Goal: Information Seeking & Learning: Learn about a topic

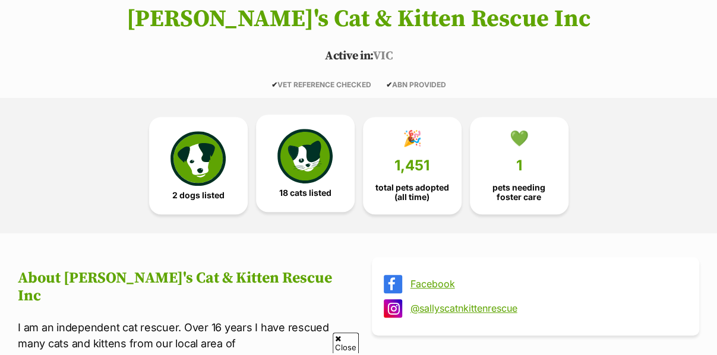
click at [321, 159] on img at bounding box center [305, 156] width 55 height 55
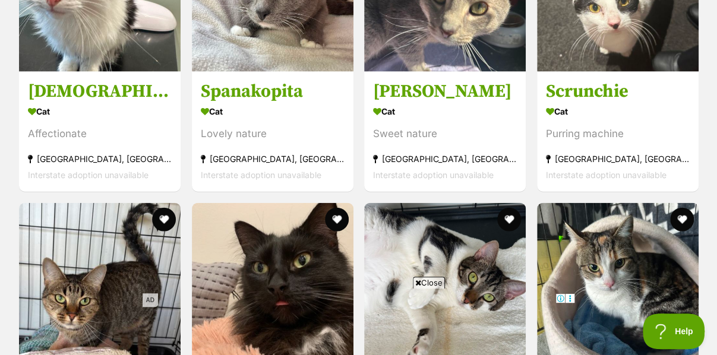
click at [427, 281] on span "Close" at bounding box center [429, 283] width 32 height 12
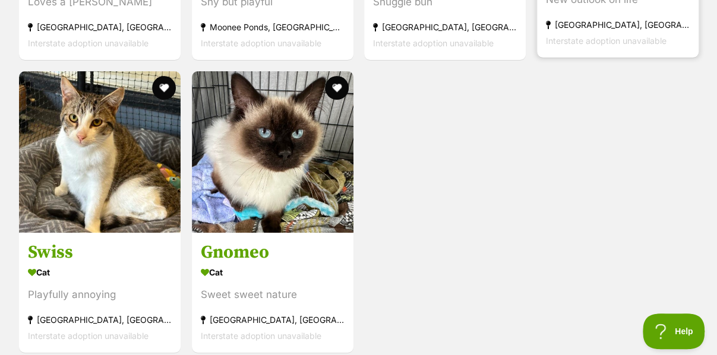
scroll to position [2071, 0]
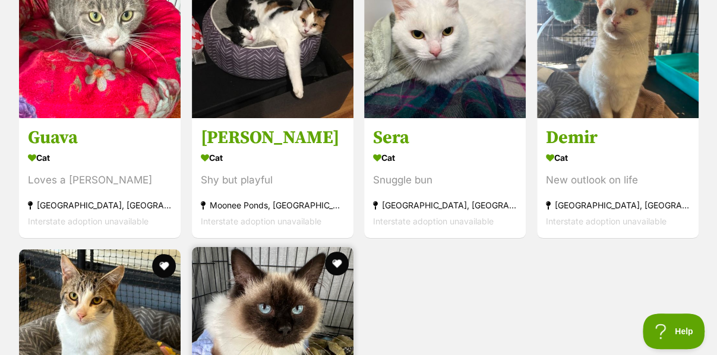
drag, startPoint x: 5, startPoint y: 297, endPoint x: 203, endPoint y: 199, distance: 220.1
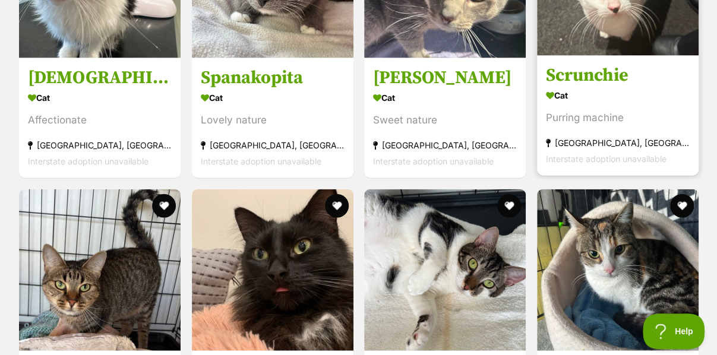
scroll to position [1239, 0]
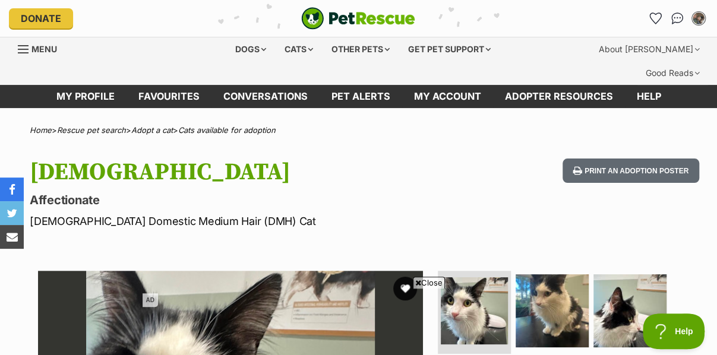
scroll to position [238, 0]
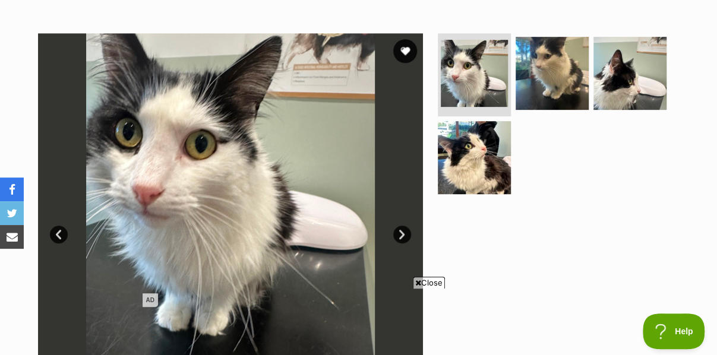
click at [403, 226] on link "Next" at bounding box center [402, 235] width 18 height 18
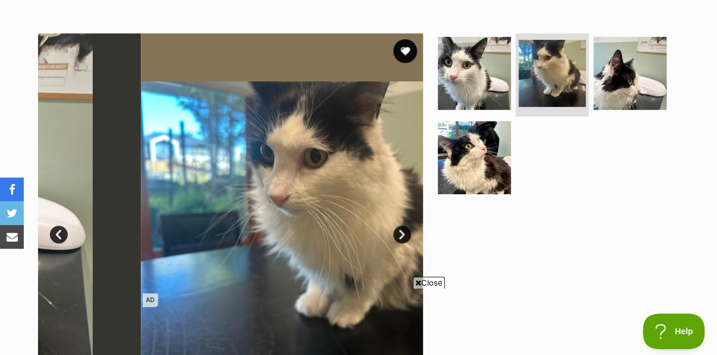
click at [403, 226] on link "Next" at bounding box center [402, 235] width 18 height 18
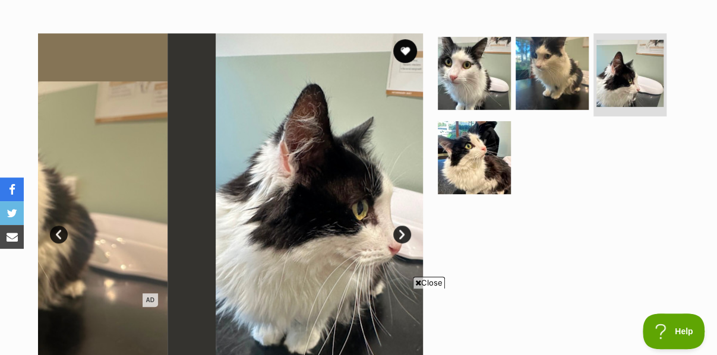
scroll to position [0, 0]
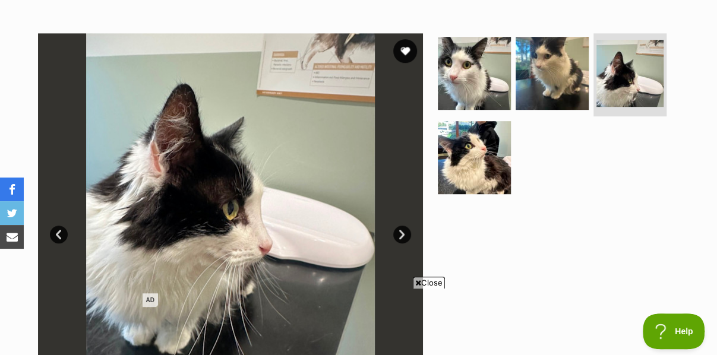
click at [425, 284] on span "Close" at bounding box center [429, 283] width 32 height 12
click at [527, 205] on div at bounding box center [558, 225] width 244 height 385
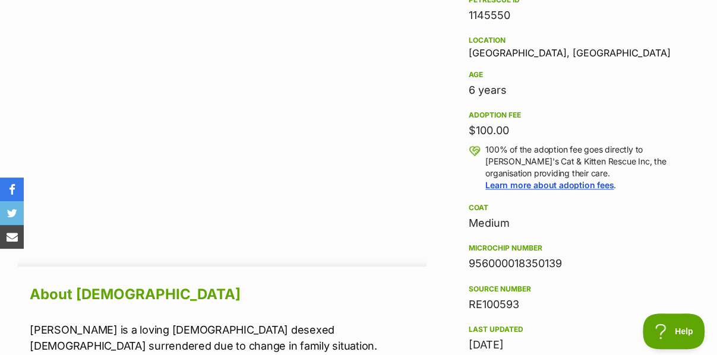
scroll to position [1010, 0]
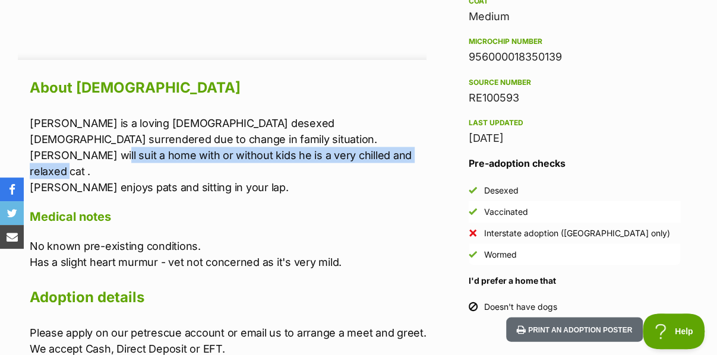
drag, startPoint x: 106, startPoint y: 128, endPoint x: 334, endPoint y: 134, distance: 228.3
click at [334, 138] on p "Jeramiah is a loving 6 yo desexed male surrendered due to change in family situ…" at bounding box center [228, 155] width 397 height 80
click at [334, 134] on p "Jeramiah is a loving 6 yo desexed male surrendered due to change in family situ…" at bounding box center [228, 155] width 397 height 80
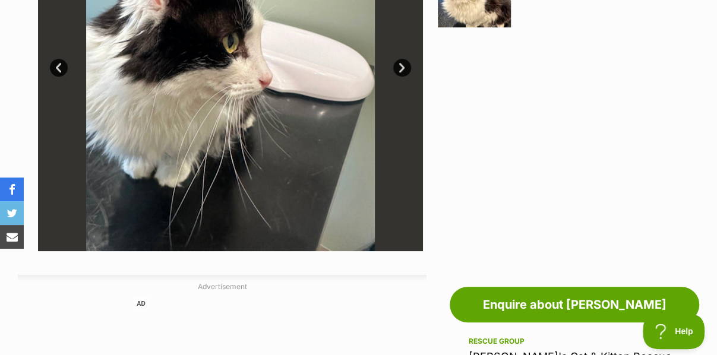
scroll to position [238, 0]
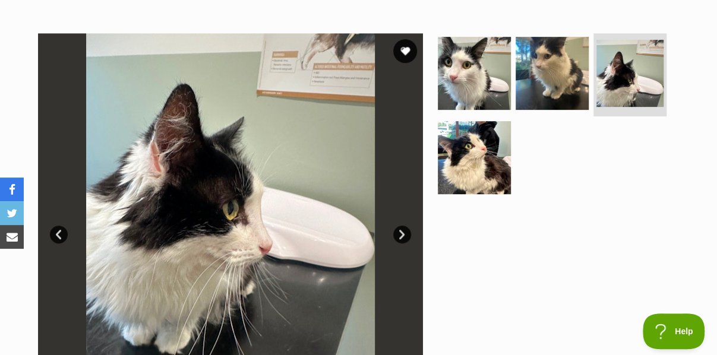
click at [399, 226] on link "Next" at bounding box center [402, 235] width 18 height 18
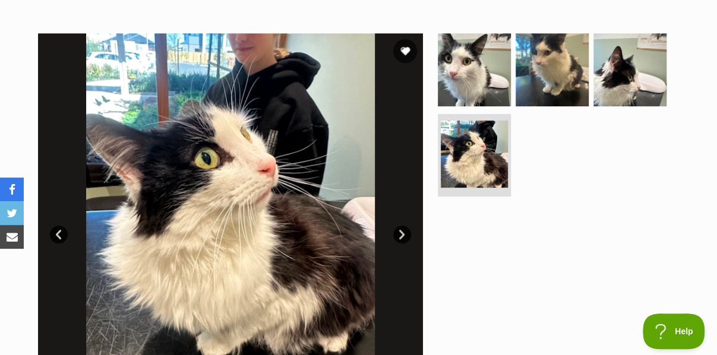
click at [399, 226] on link "Next" at bounding box center [402, 235] width 18 height 18
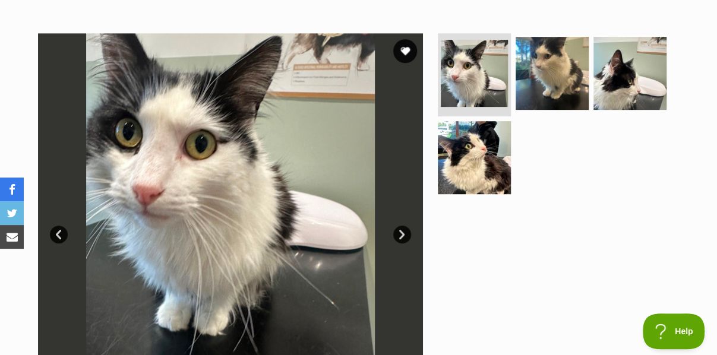
click at [399, 226] on link "Next" at bounding box center [402, 235] width 18 height 18
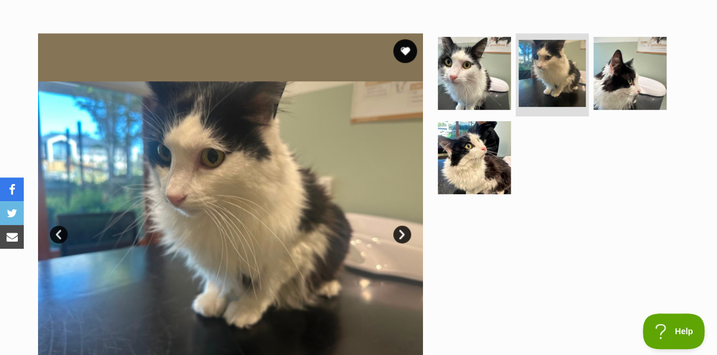
click at [399, 226] on link "Next" at bounding box center [402, 235] width 18 height 18
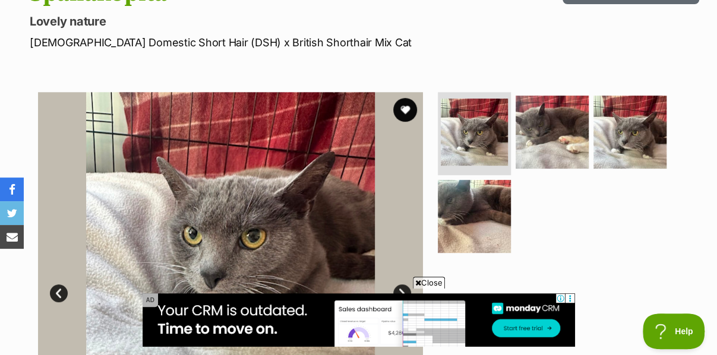
scroll to position [178, 0]
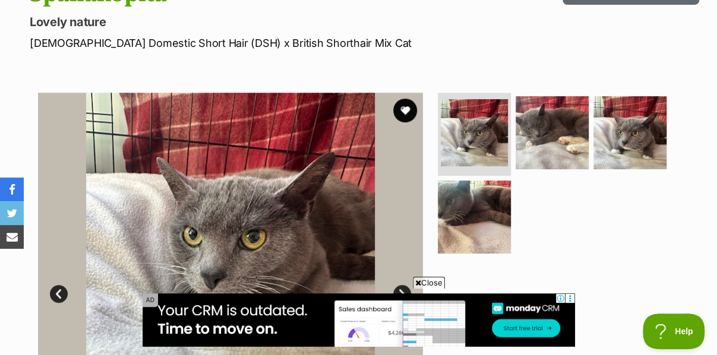
click at [445, 283] on span "Close" at bounding box center [429, 283] width 32 height 12
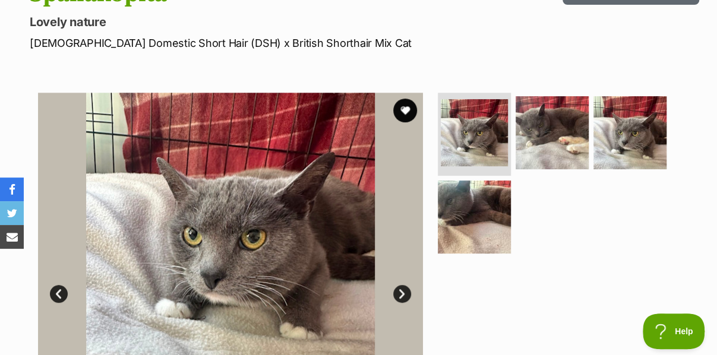
click at [474, 249] on div at bounding box center [558, 285] width 244 height 385
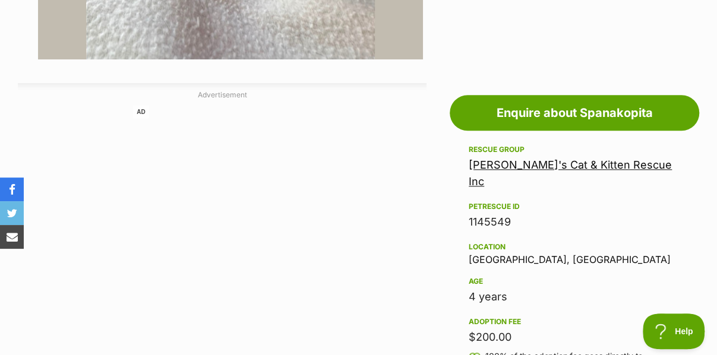
scroll to position [475, 0]
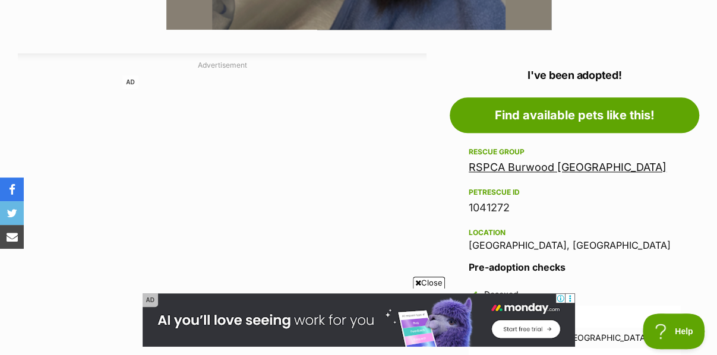
scroll to position [654, 0]
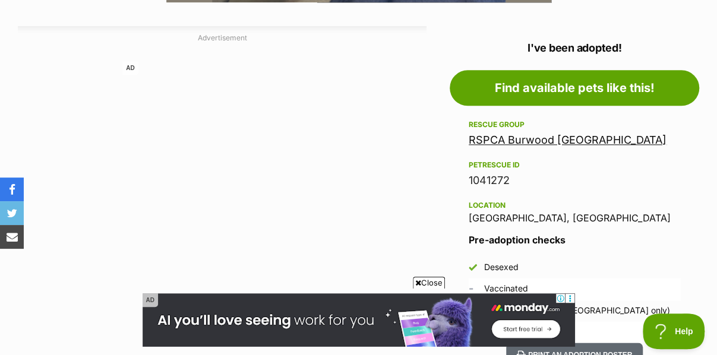
click at [534, 134] on link "RSPCA Burwood [GEOGRAPHIC_DATA]" at bounding box center [568, 140] width 198 height 12
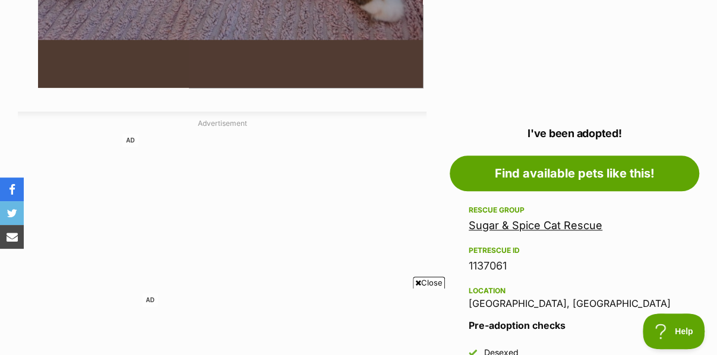
scroll to position [654, 0]
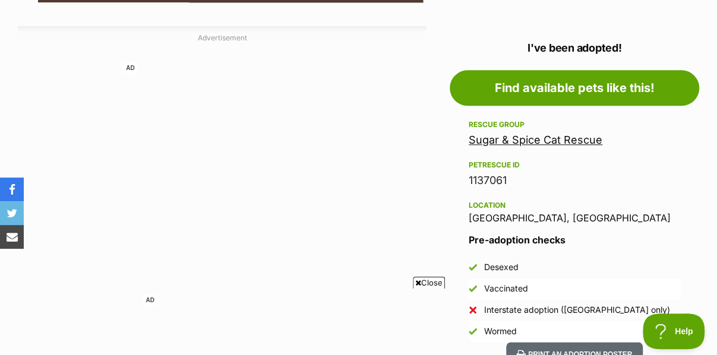
click at [417, 282] on icon at bounding box center [418, 283] width 6 height 8
drag, startPoint x: 516, startPoint y: 117, endPoint x: 512, endPoint y: 41, distance: 76.2
click at [516, 134] on link "Sugar & Spice Cat Rescue" at bounding box center [536, 140] width 134 height 12
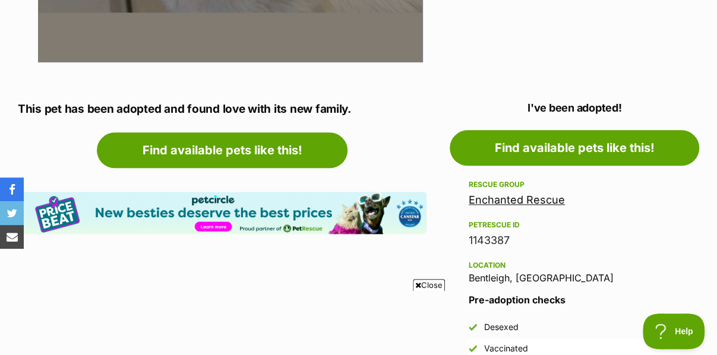
scroll to position [594, 0]
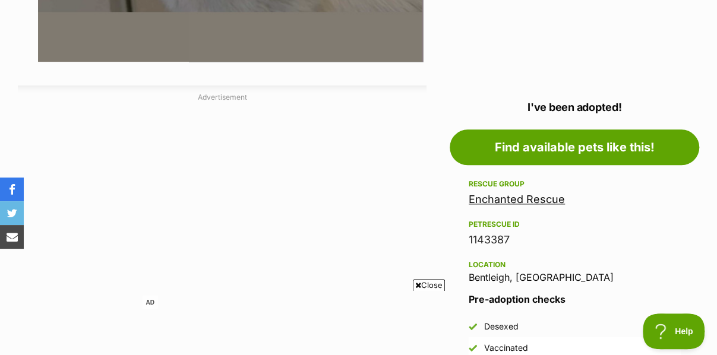
click at [518, 193] on link "Enchanted Rescue" at bounding box center [517, 199] width 96 height 12
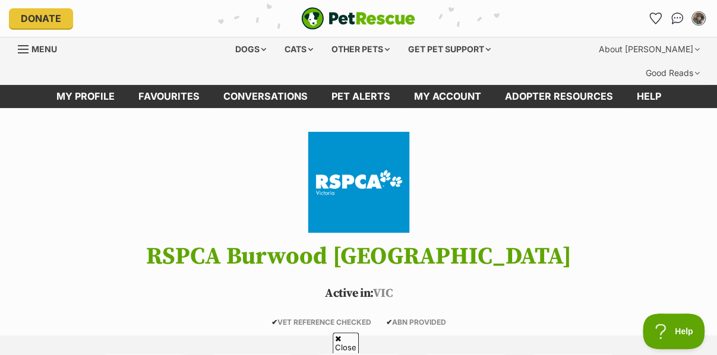
scroll to position [357, 0]
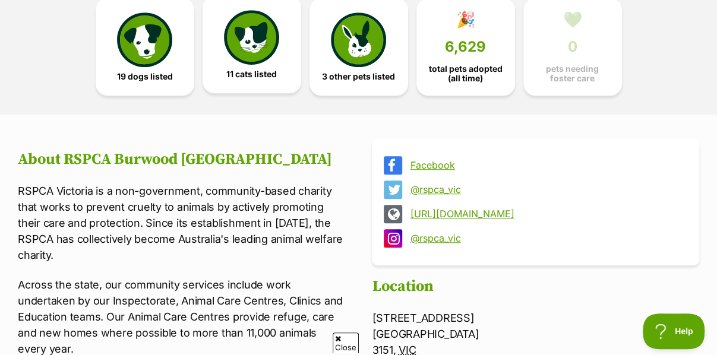
click at [297, 47] on link "11 cats listed" at bounding box center [252, 44] width 99 height 97
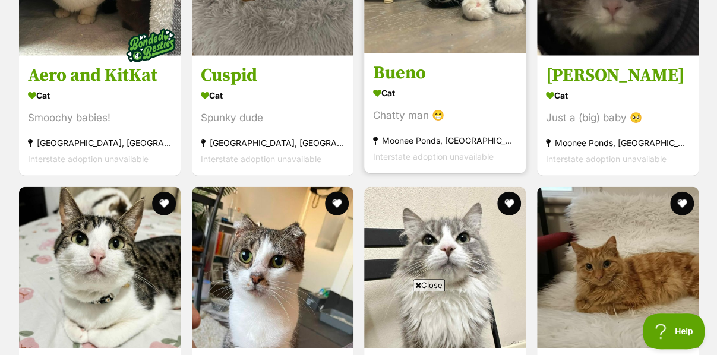
scroll to position [1486, 0]
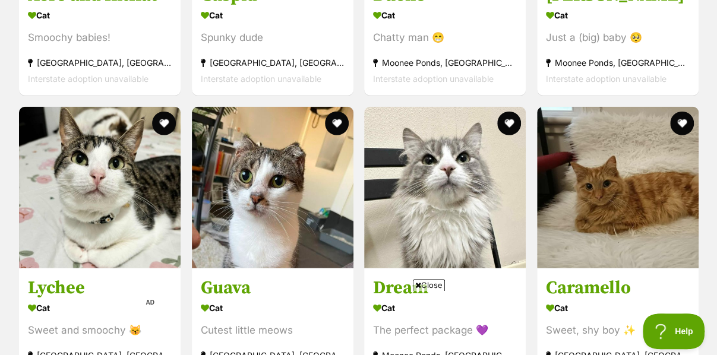
click at [421, 286] on span "Close" at bounding box center [429, 285] width 32 height 12
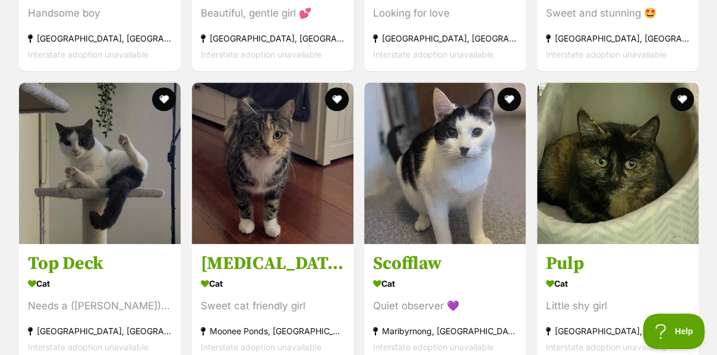
scroll to position [2675, 0]
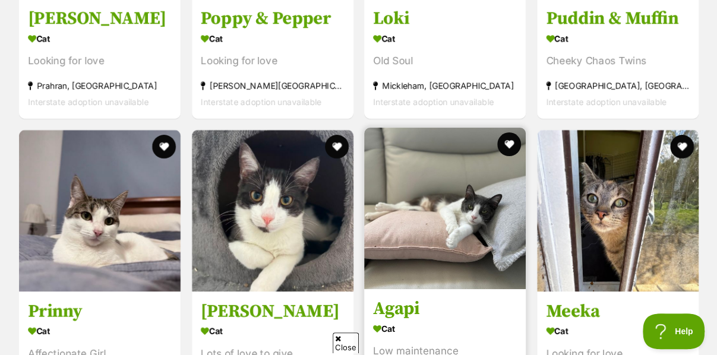
scroll to position [2199, 0]
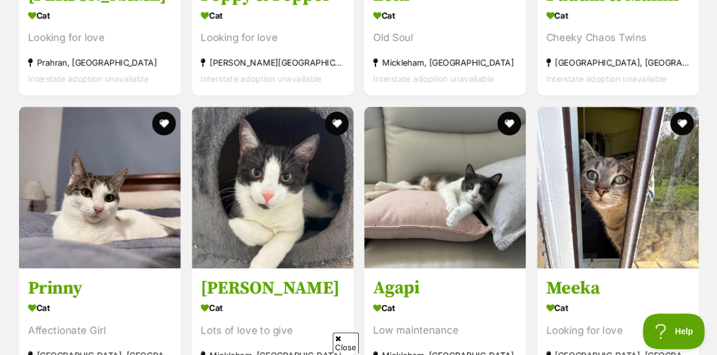
click at [336, 341] on icon at bounding box center [338, 339] width 6 height 8
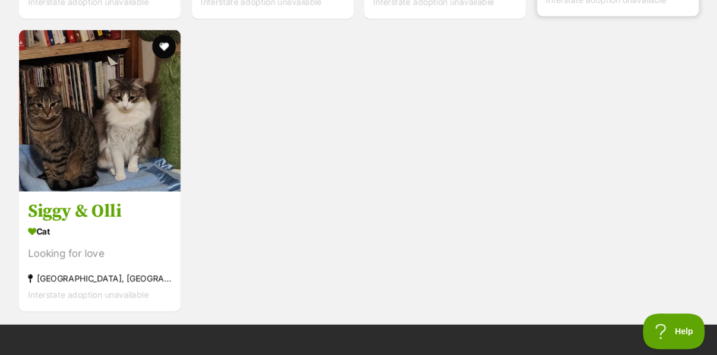
scroll to position [3209, 0]
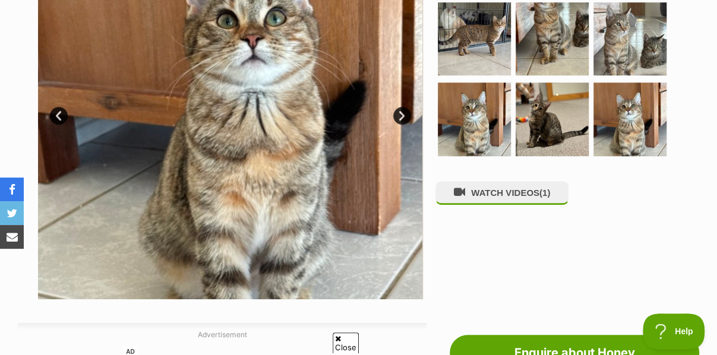
scroll to position [238, 0]
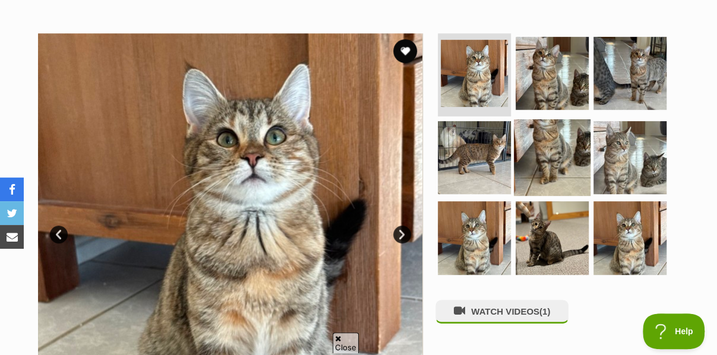
click at [549, 124] on img at bounding box center [552, 157] width 77 height 77
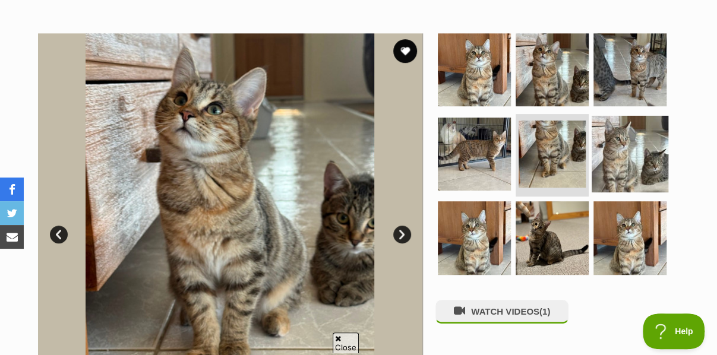
click at [622, 124] on img at bounding box center [630, 153] width 77 height 77
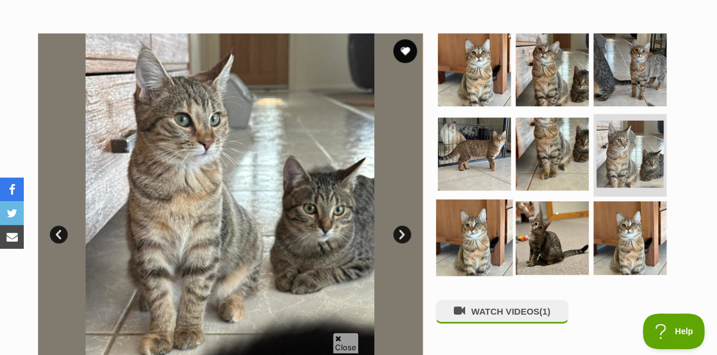
click at [497, 204] on img at bounding box center [474, 238] width 77 height 77
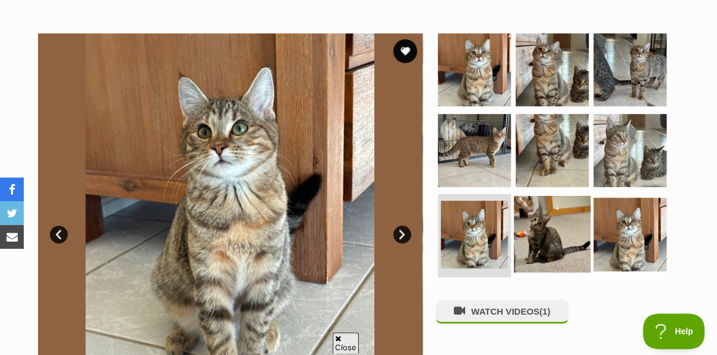
click at [563, 204] on img at bounding box center [552, 234] width 77 height 77
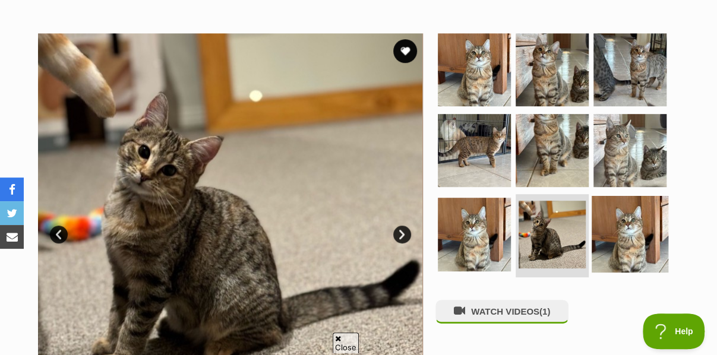
click at [616, 200] on img at bounding box center [630, 234] width 77 height 77
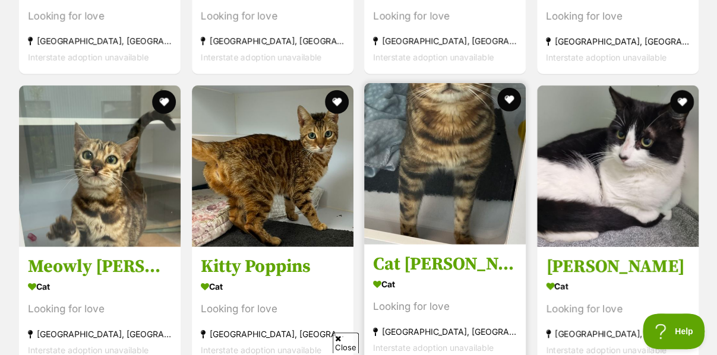
scroll to position [1546, 0]
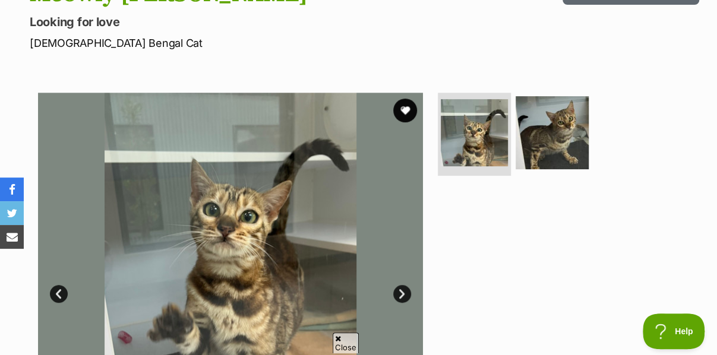
click at [404, 285] on link "Next" at bounding box center [402, 294] width 18 height 18
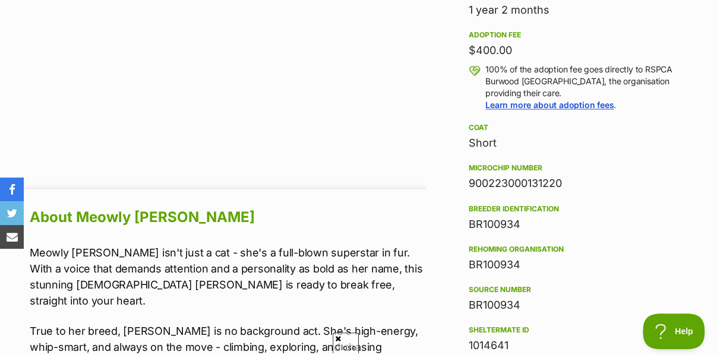
scroll to position [951, 0]
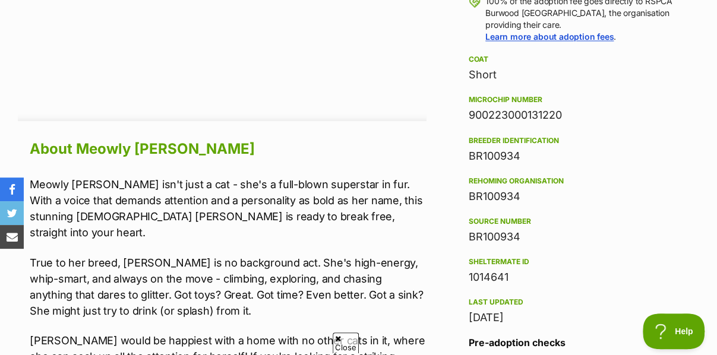
click at [344, 342] on span "Close" at bounding box center [346, 343] width 26 height 21
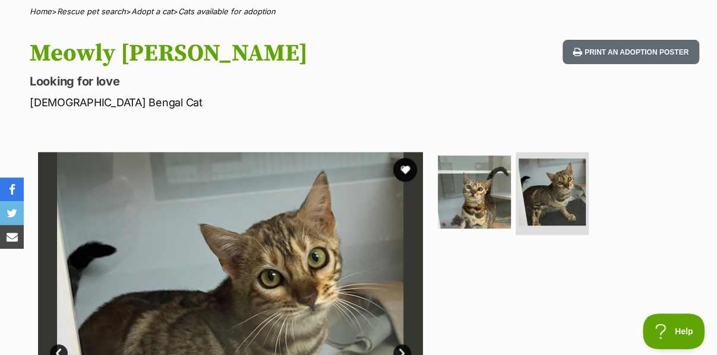
scroll to position [238, 0]
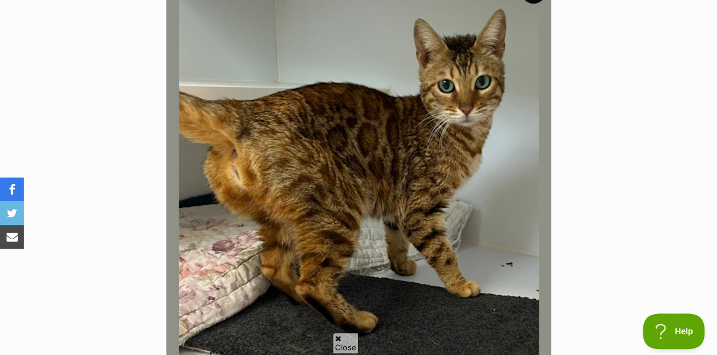
scroll to position [238, 0]
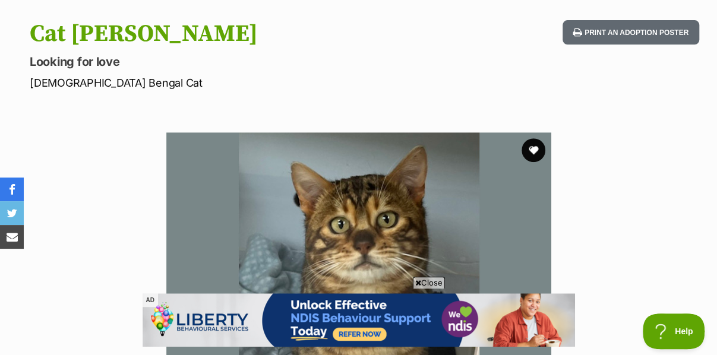
scroll to position [178, 0]
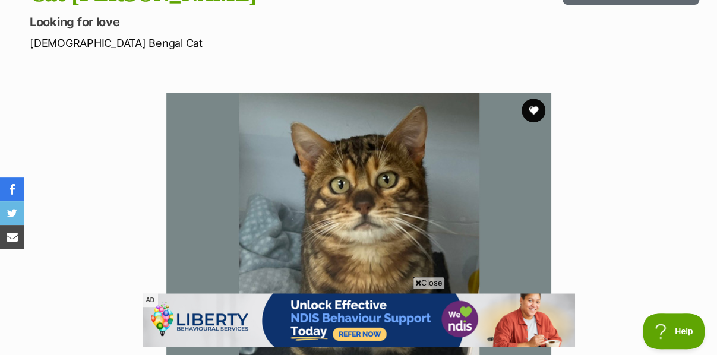
click at [425, 280] on span "Close" at bounding box center [429, 283] width 32 height 12
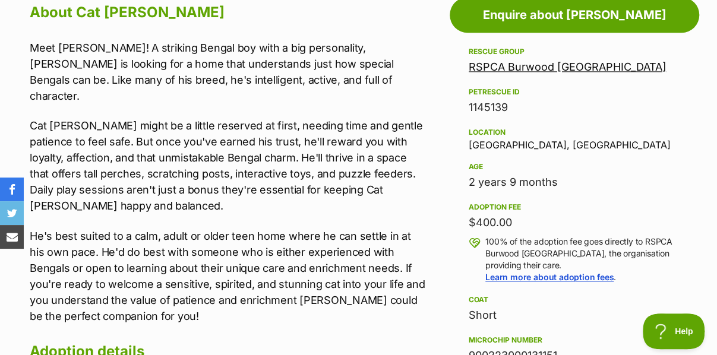
scroll to position [713, 0]
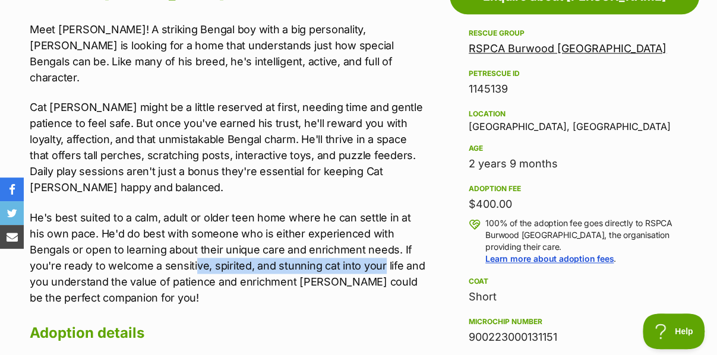
drag, startPoint x: 130, startPoint y: 219, endPoint x: 316, endPoint y: 221, distance: 186.0
click at [316, 221] on p "He's best suited to a calm, adult or older teen home where he can settle in at …" at bounding box center [228, 258] width 397 height 96
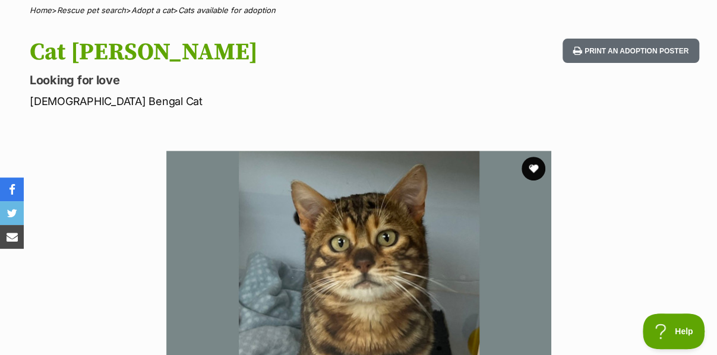
scroll to position [119, 0]
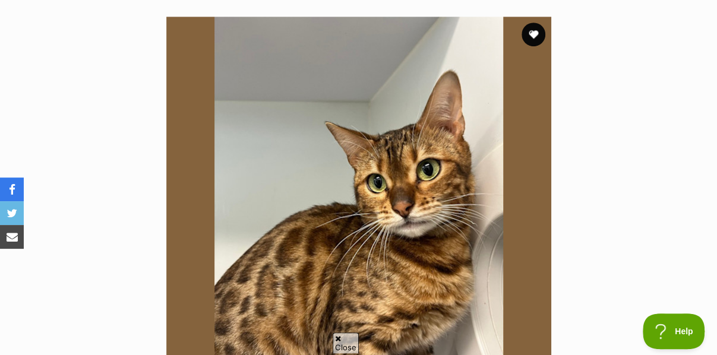
scroll to position [297, 0]
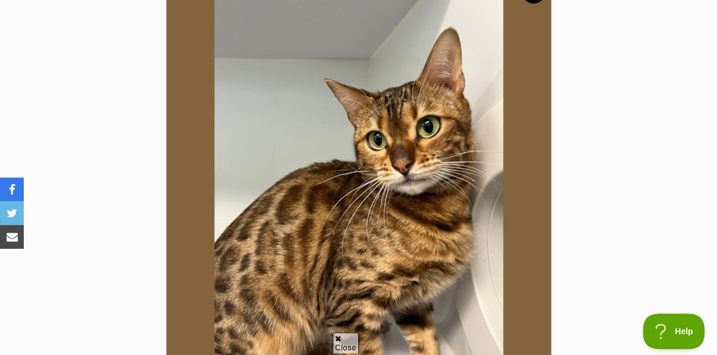
click at [349, 341] on span "Close" at bounding box center [346, 343] width 26 height 21
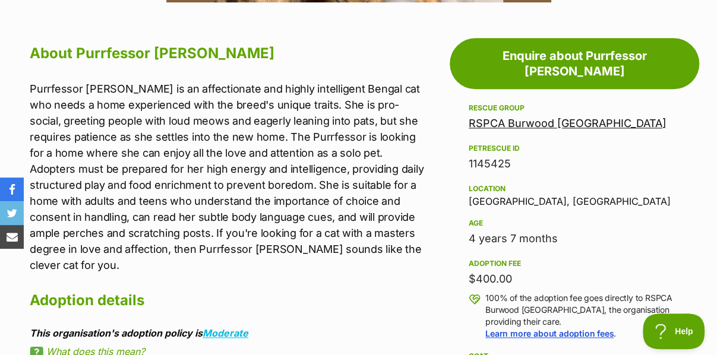
scroll to position [0, 0]
drag, startPoint x: 177, startPoint y: 122, endPoint x: 325, endPoint y: 137, distance: 148.7
click at [325, 136] on p "Purrfessor [PERSON_NAME] is an affectionate and highly intelligent Bengal cat w…" at bounding box center [228, 177] width 397 height 193
click at [321, 162] on p "Purrfessor [PERSON_NAME] is an affectionate and highly intelligent Bengal cat w…" at bounding box center [228, 177] width 397 height 193
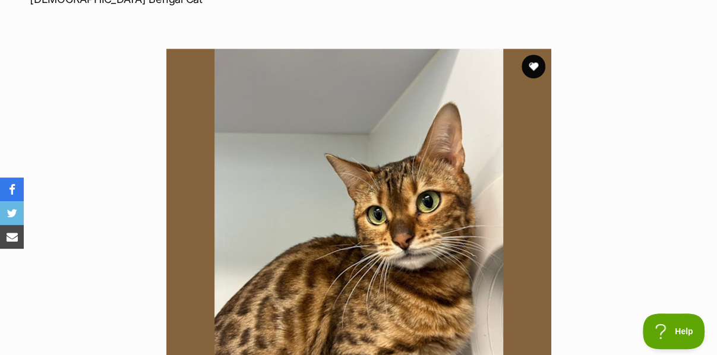
scroll to position [238, 0]
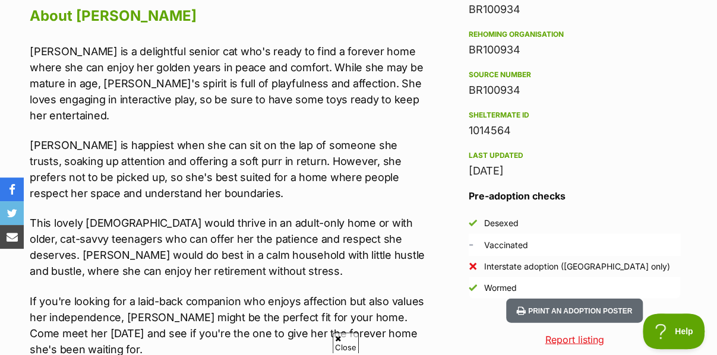
scroll to position [1010, 0]
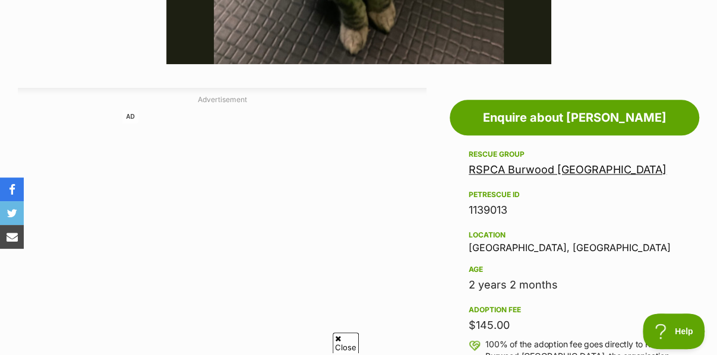
scroll to position [594, 0]
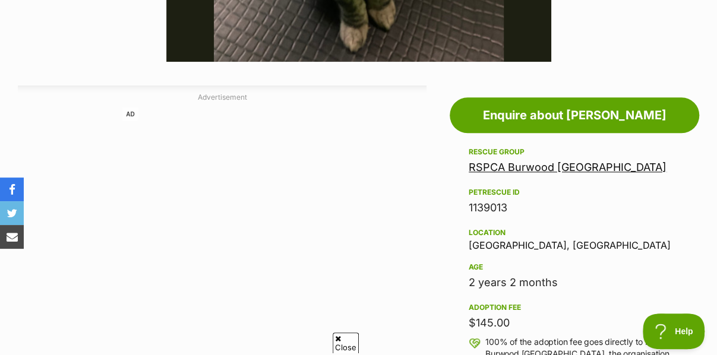
click at [351, 347] on span "Close" at bounding box center [346, 343] width 26 height 21
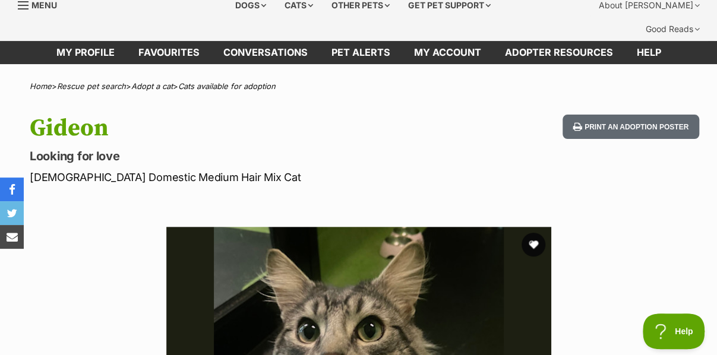
scroll to position [0, 0]
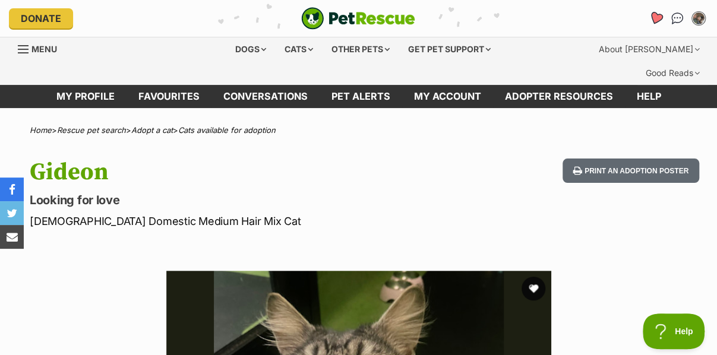
click at [654, 20] on icon "Favourites" at bounding box center [656, 18] width 14 height 14
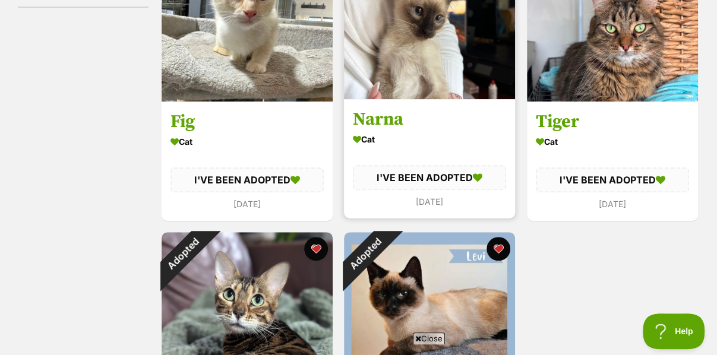
scroll to position [475, 0]
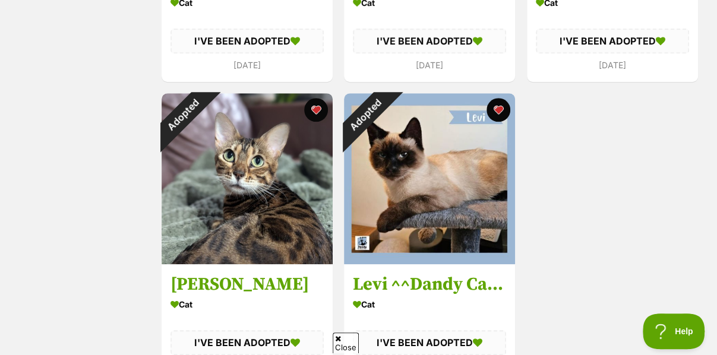
click at [647, 174] on div "Adopted Fig Cat I'VE BEEN ADOPTED 4 months ago Advertisement Adopted Narna Cat …" at bounding box center [429, 87] width 539 height 595
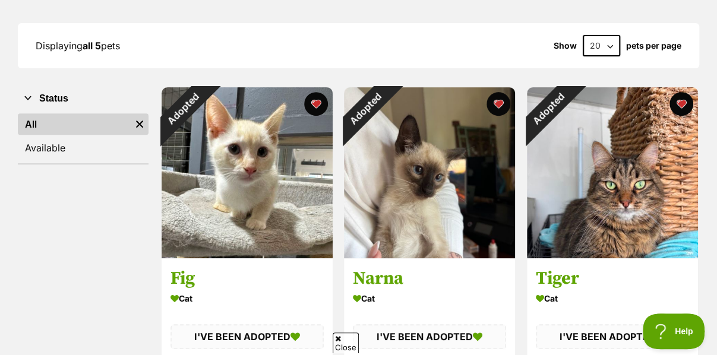
scroll to position [178, 0]
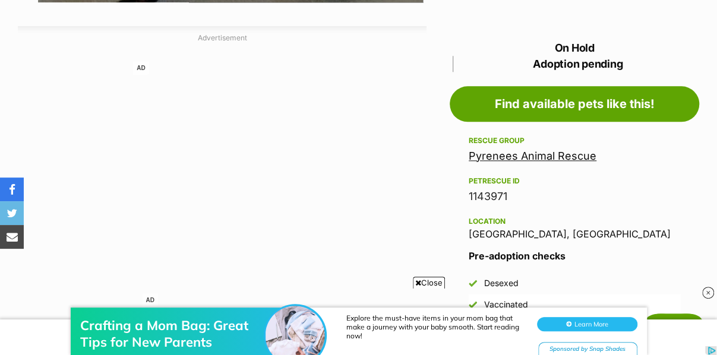
scroll to position [238, 0]
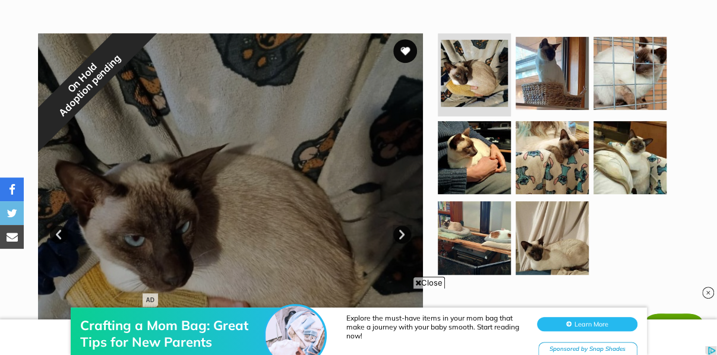
click at [426, 284] on iframe at bounding box center [358, 319] width 717 height 71
click at [444, 281] on span "Close" at bounding box center [429, 283] width 32 height 12
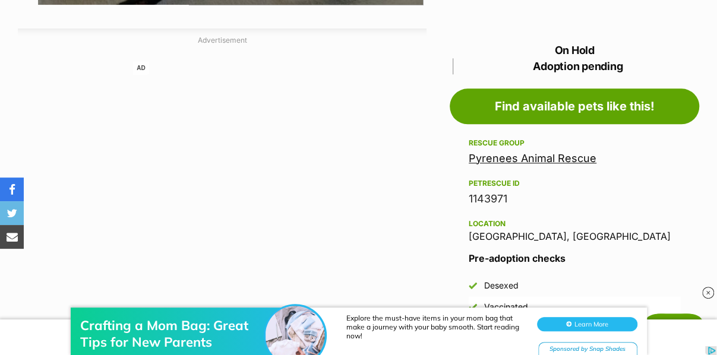
scroll to position [654, 0]
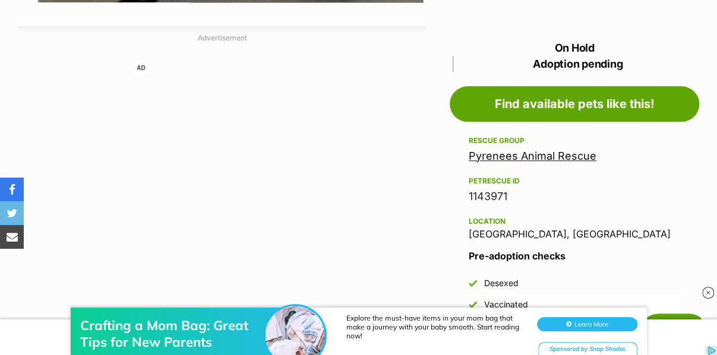
click at [518, 150] on link "Pyrenees Animal Rescue" at bounding box center [533, 156] width 128 height 12
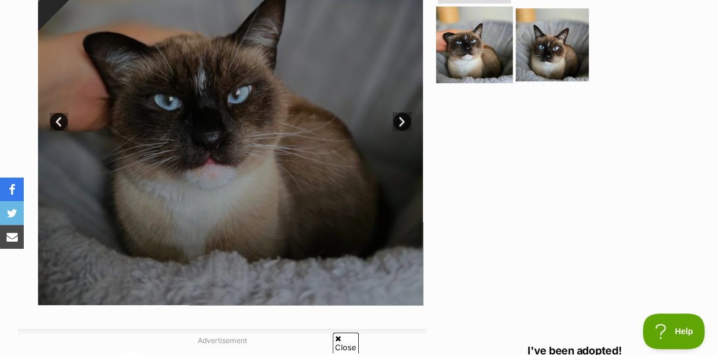
scroll to position [654, 0]
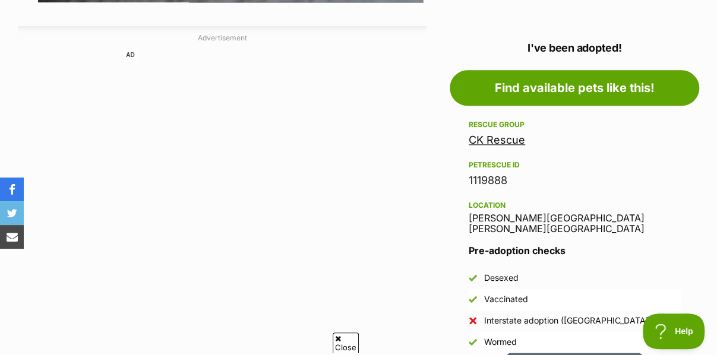
click at [493, 134] on link "CK Rescue" at bounding box center [497, 140] width 56 height 12
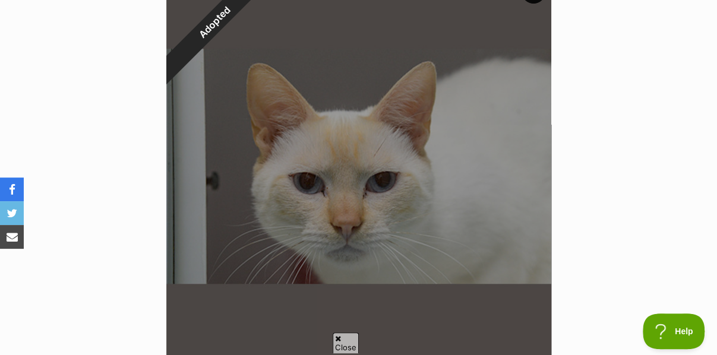
scroll to position [594, 0]
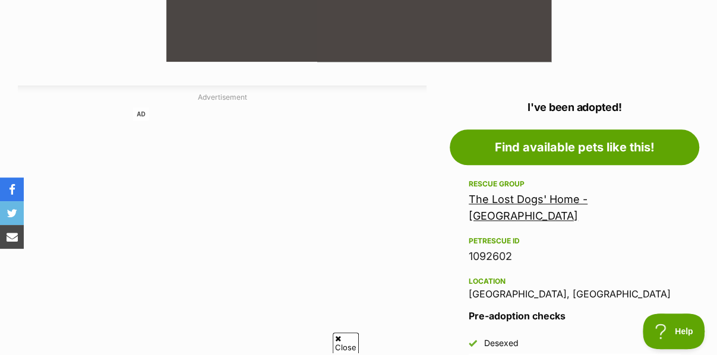
click at [568, 191] on div "The Lost Dogs' Home - North Melbourne" at bounding box center [575, 207] width 212 height 33
click at [568, 193] on link "The Lost Dogs' Home - North Melbourne" at bounding box center [528, 207] width 119 height 29
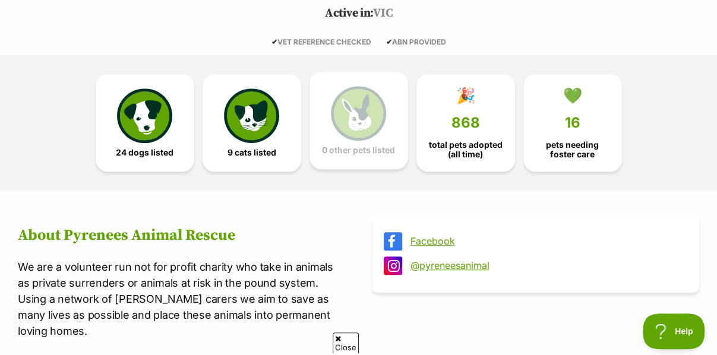
scroll to position [238, 0]
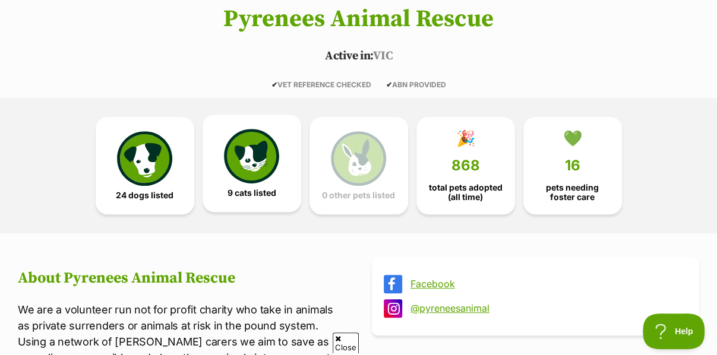
click at [270, 133] on img at bounding box center [251, 156] width 55 height 55
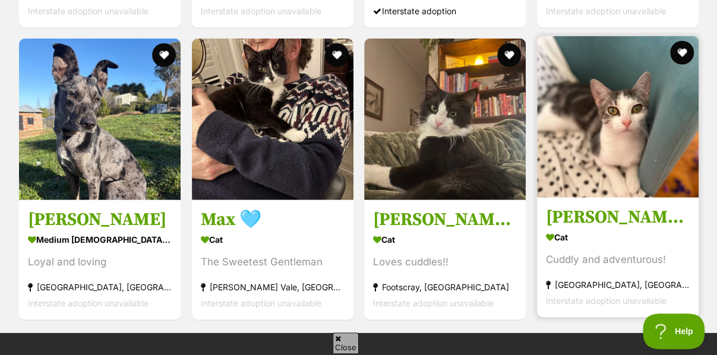
scroll to position [1486, 0]
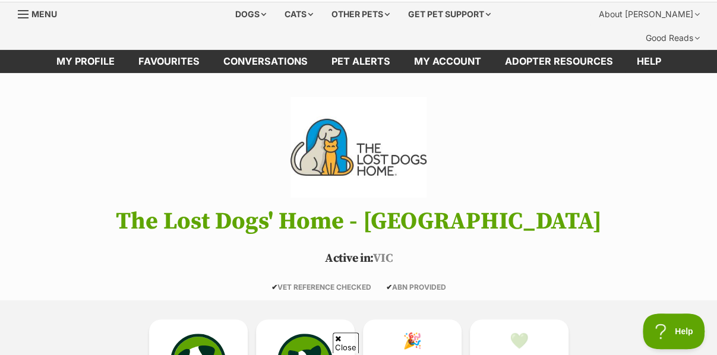
scroll to position [178, 0]
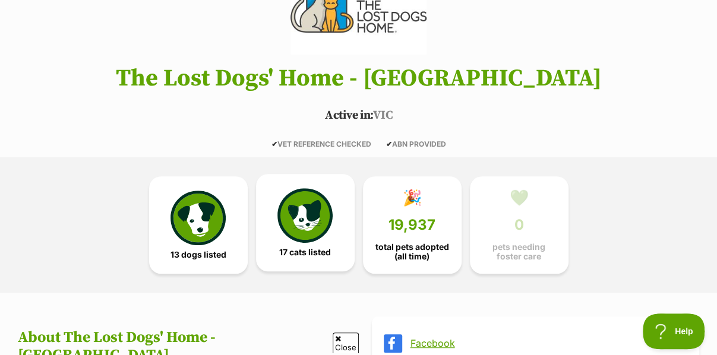
click at [342, 181] on link "17 cats listed" at bounding box center [305, 222] width 99 height 97
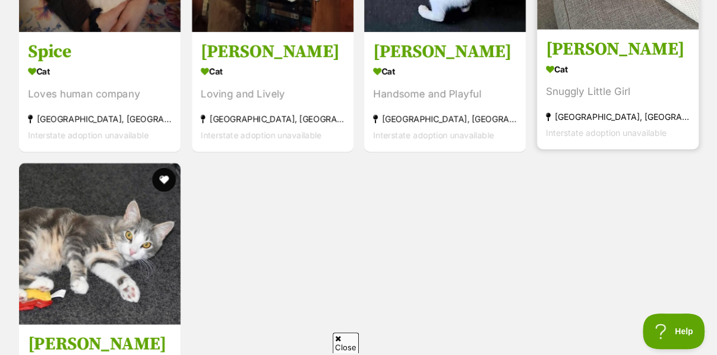
scroll to position [1649, 0]
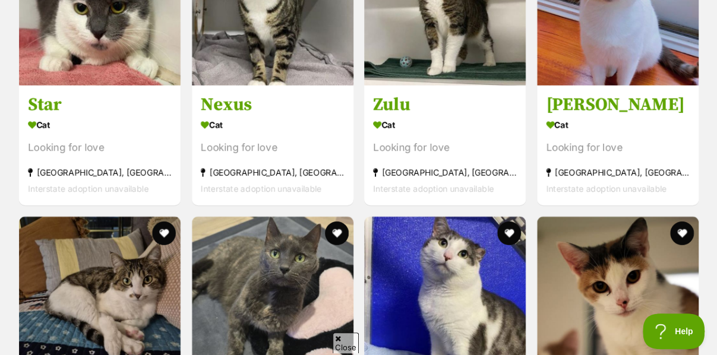
scroll to position [1877, 0]
